Goal: Register for event/course

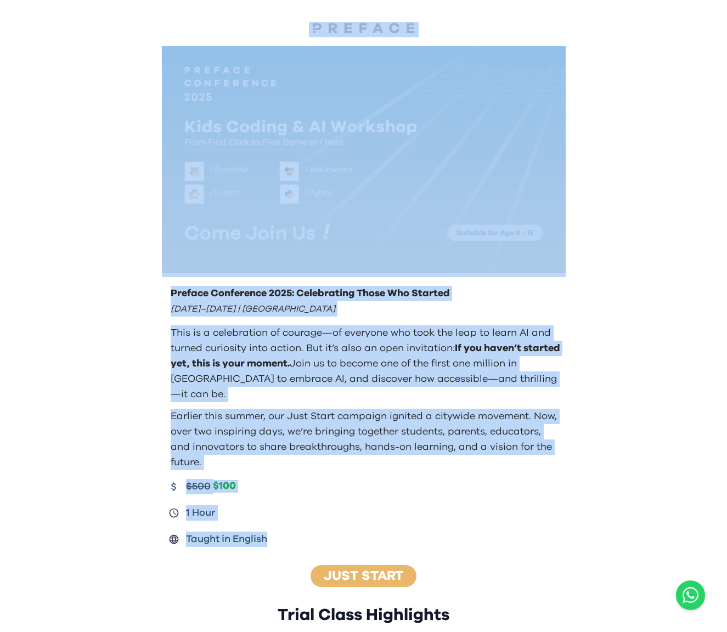
drag, startPoint x: 216, startPoint y: 14, endPoint x: 615, endPoint y: 516, distance: 641.4
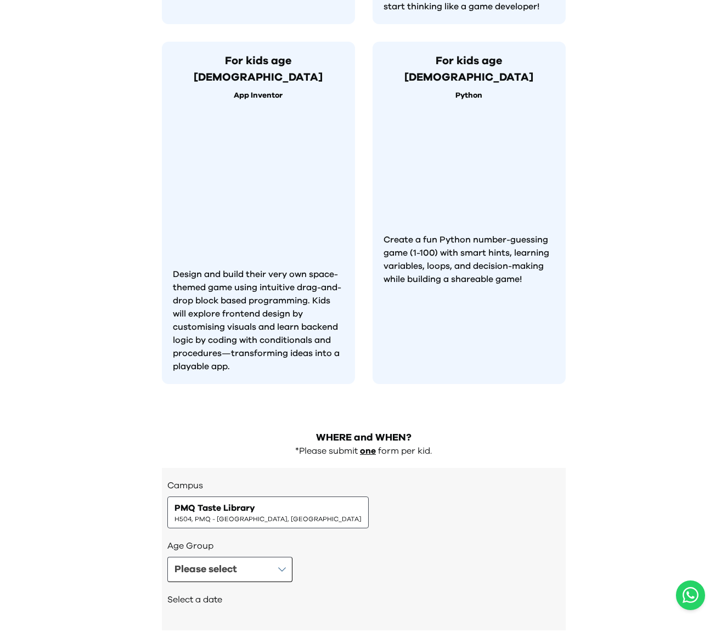
scroll to position [934, 0]
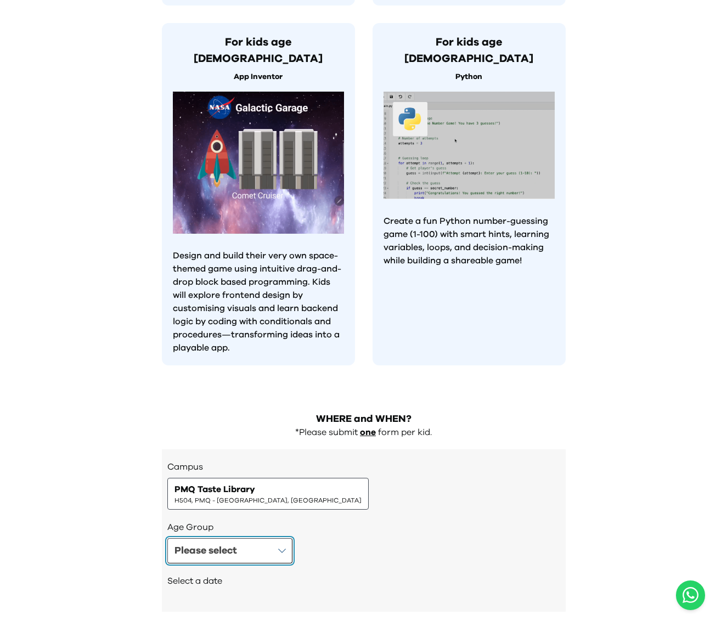
click at [266, 538] on button "Please select" at bounding box center [229, 550] width 125 height 25
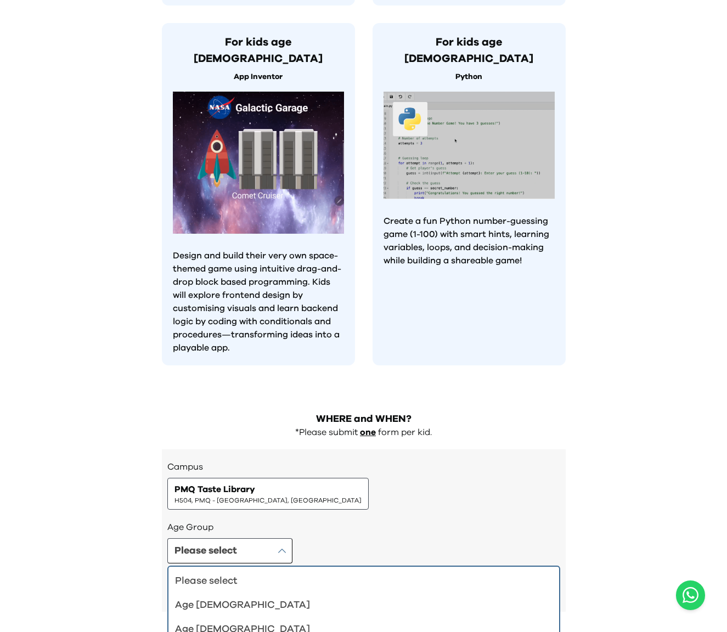
scroll to position [9, 0]
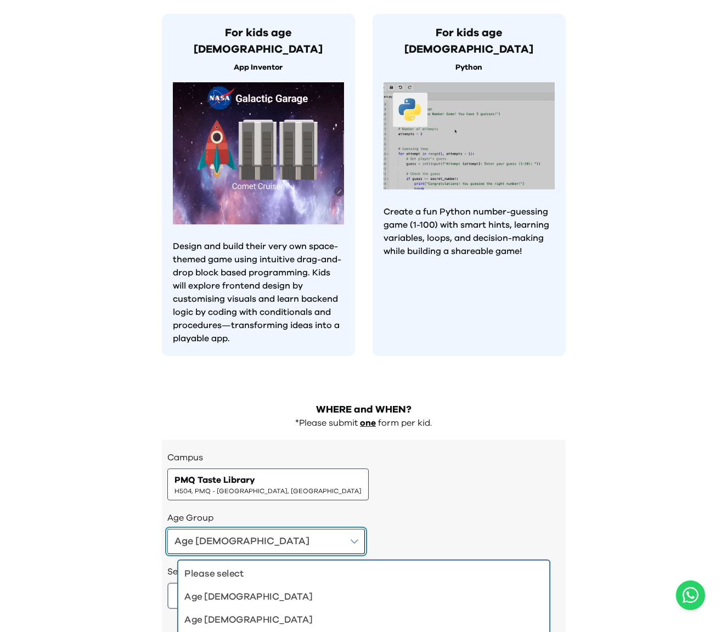
scroll to position [0, 0]
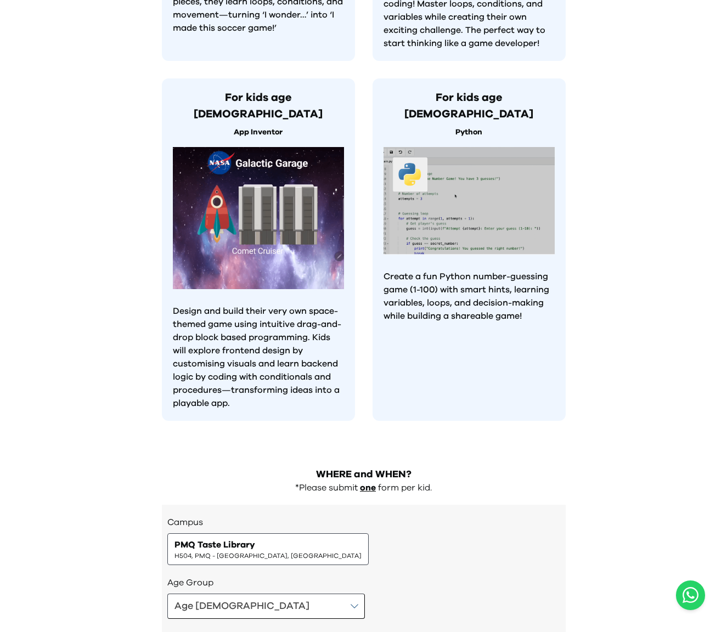
scroll to position [989, 0]
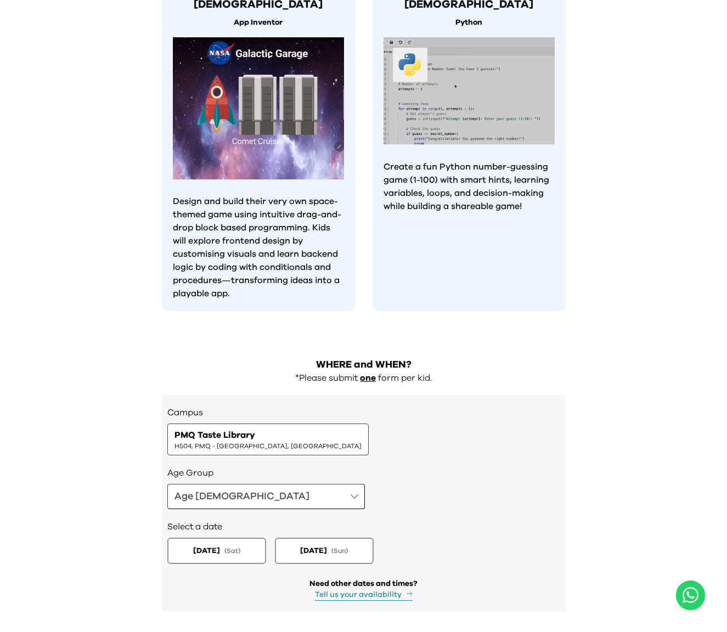
click at [193, 546] on span "[DATE]" at bounding box center [206, 551] width 27 height 11
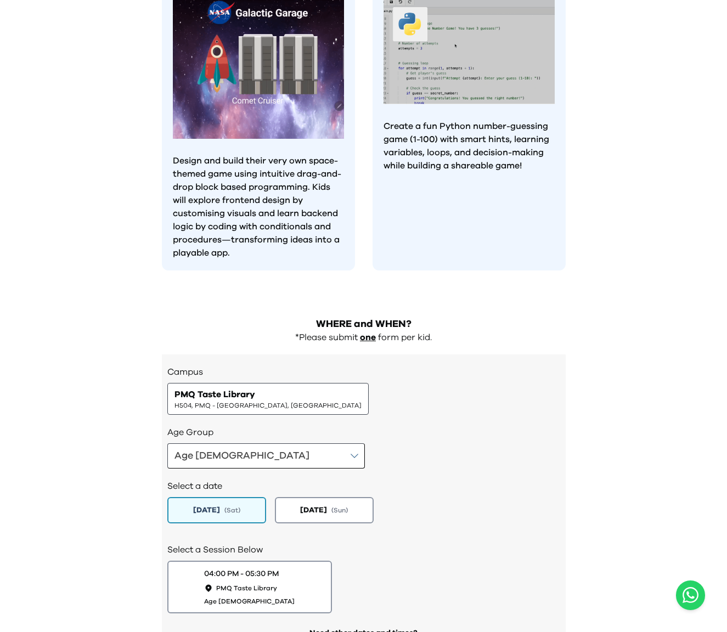
scroll to position [1079, 0]
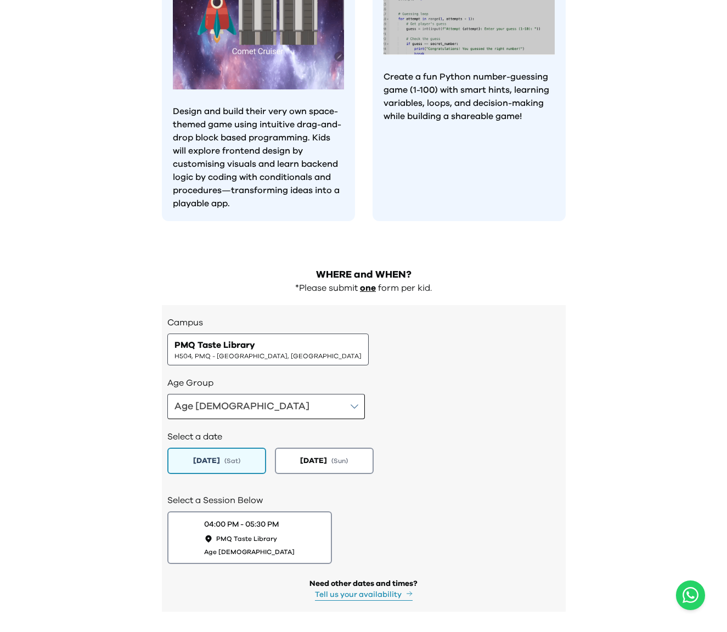
click at [276, 519] on div "04:00 PM - 05:30 PM PMQ Taste Library Age [DEMOGRAPHIC_DATA]" at bounding box center [249, 537] width 91 height 37
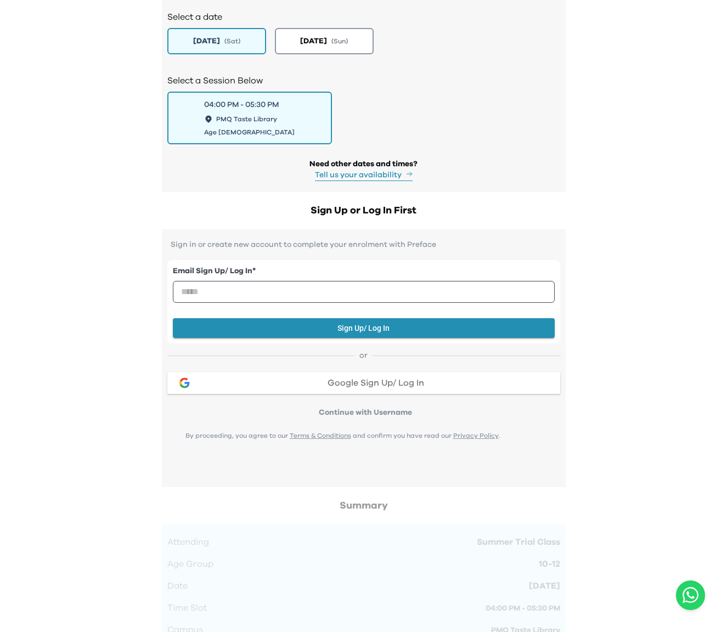
scroll to position [1518, 0]
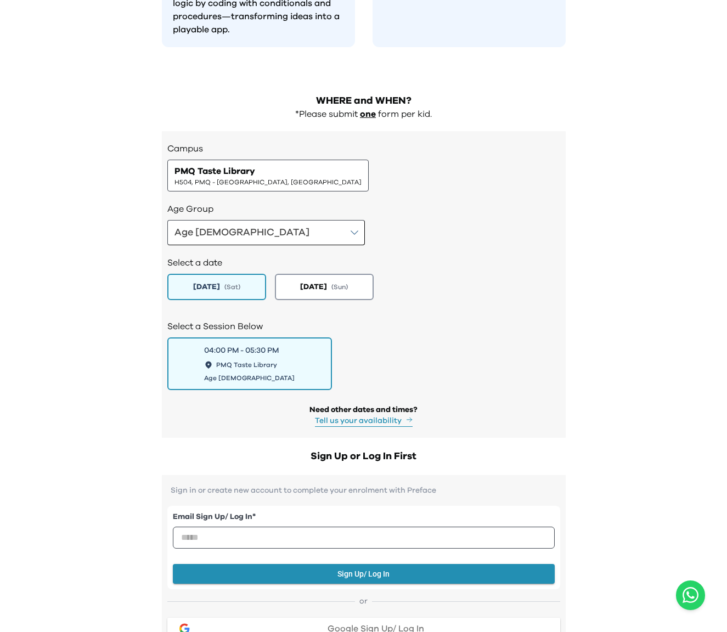
scroll to position [1243, 0]
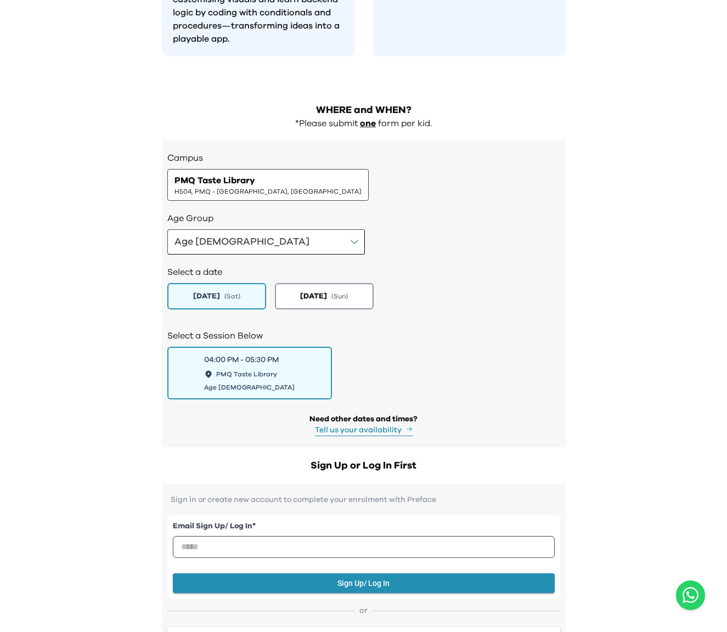
click at [675, 440] on div "Preface Conference 2025: Celebrating Those Who Started [DATE]–[DATE] | [GEOGRAP…" at bounding box center [363, 28] width 727 height 2542
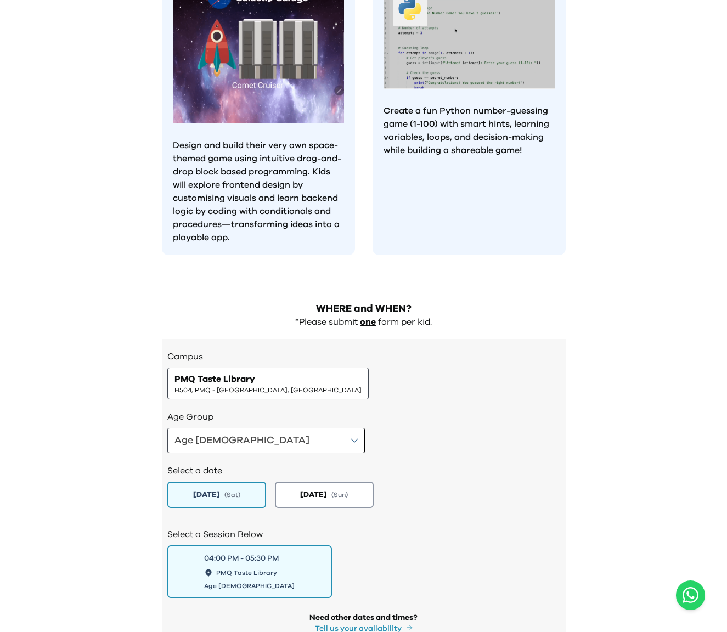
scroll to position [1043, 0]
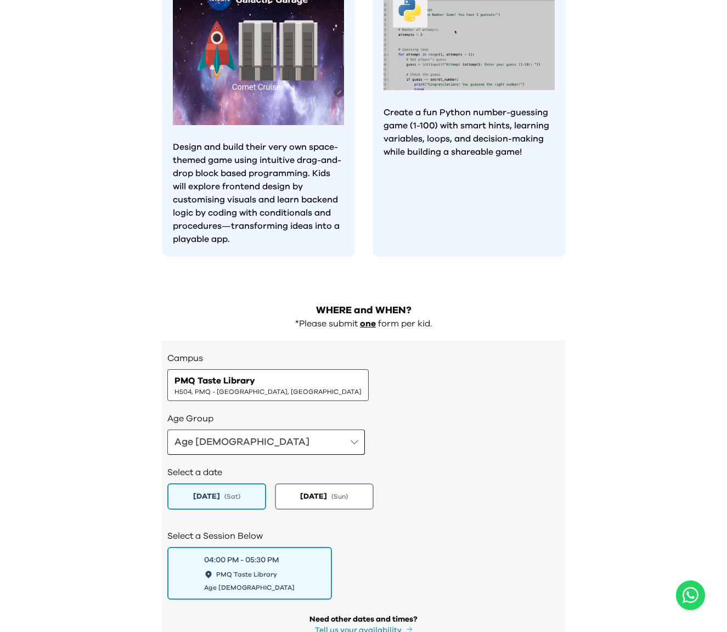
click at [509, 412] on h3 "Age Group" at bounding box center [363, 418] width 393 height 13
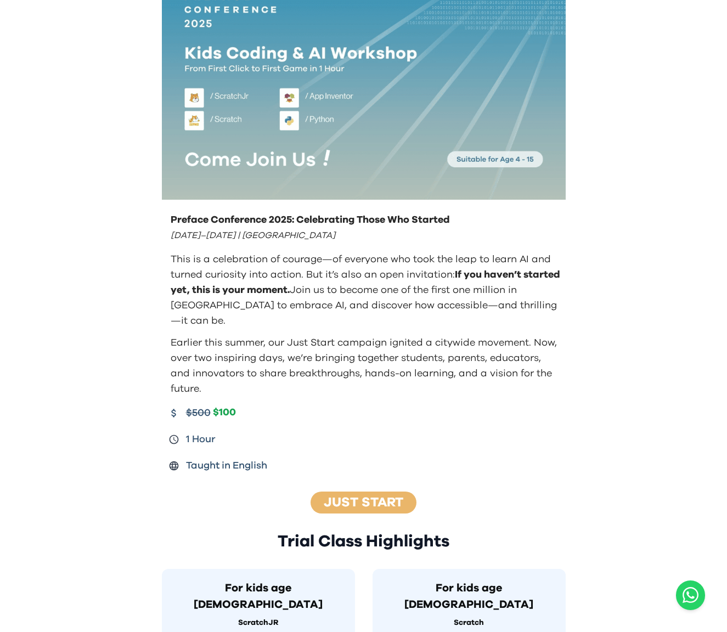
scroll to position [0, 0]
